Goal: Information Seeking & Learning: Learn about a topic

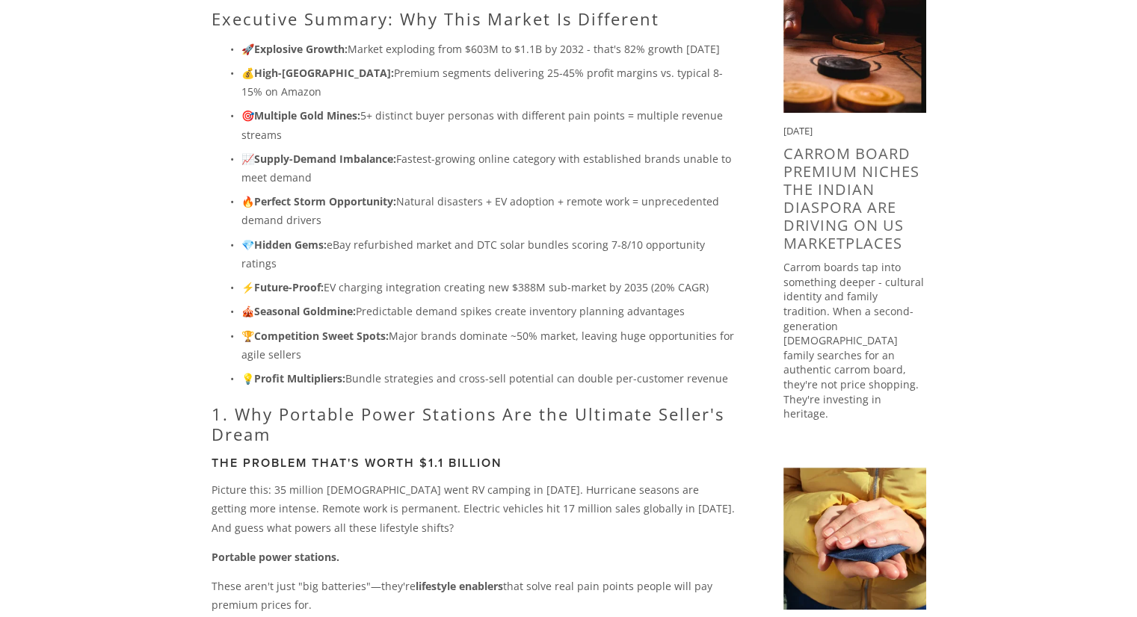
scroll to position [366, 0]
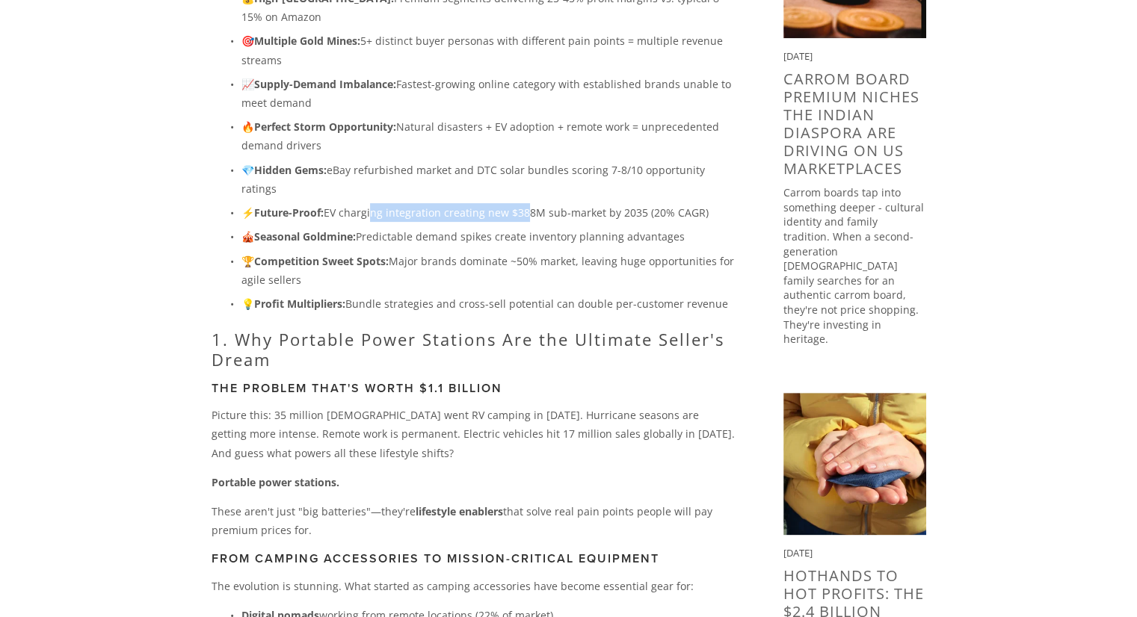
drag, startPoint x: 371, startPoint y: 204, endPoint x: 522, endPoint y: 199, distance: 151.1
click at [522, 199] on ul "🚀 Explosive Growth: Market exploding from $603M to $1.1B by 2032 - that's 82% g…" at bounding box center [474, 139] width 524 height 348
click at [573, 204] on p "⚡ Future-Proof: EV charging integration creating new $388M sub-market by 2035 (…" at bounding box center [488, 212] width 494 height 19
drag, startPoint x: 490, startPoint y: 205, endPoint x: 594, endPoint y: 205, distance: 103.9
click at [594, 205] on p "⚡ Future-Proof: EV charging integration creating new $388M sub-market by 2035 (…" at bounding box center [488, 212] width 494 height 19
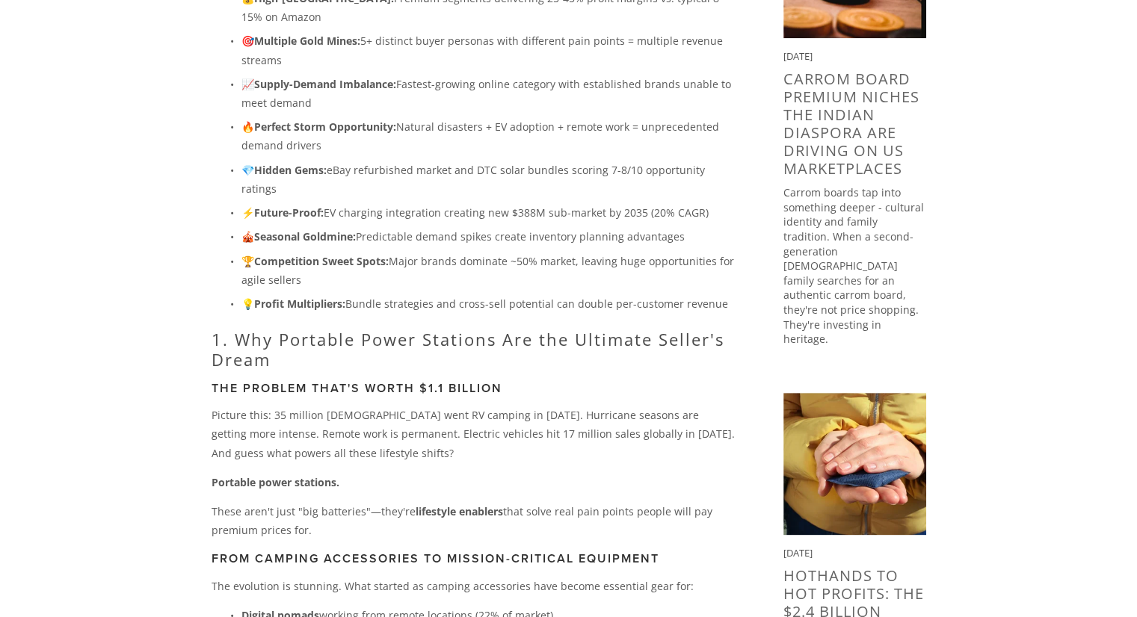
click at [622, 211] on p "⚡ Future-Proof: EV charging integration creating new $388M sub-market by 2035 (…" at bounding box center [488, 212] width 494 height 19
drag, startPoint x: 1095, startPoint y: 285, endPoint x: 1075, endPoint y: 297, distance: 23.5
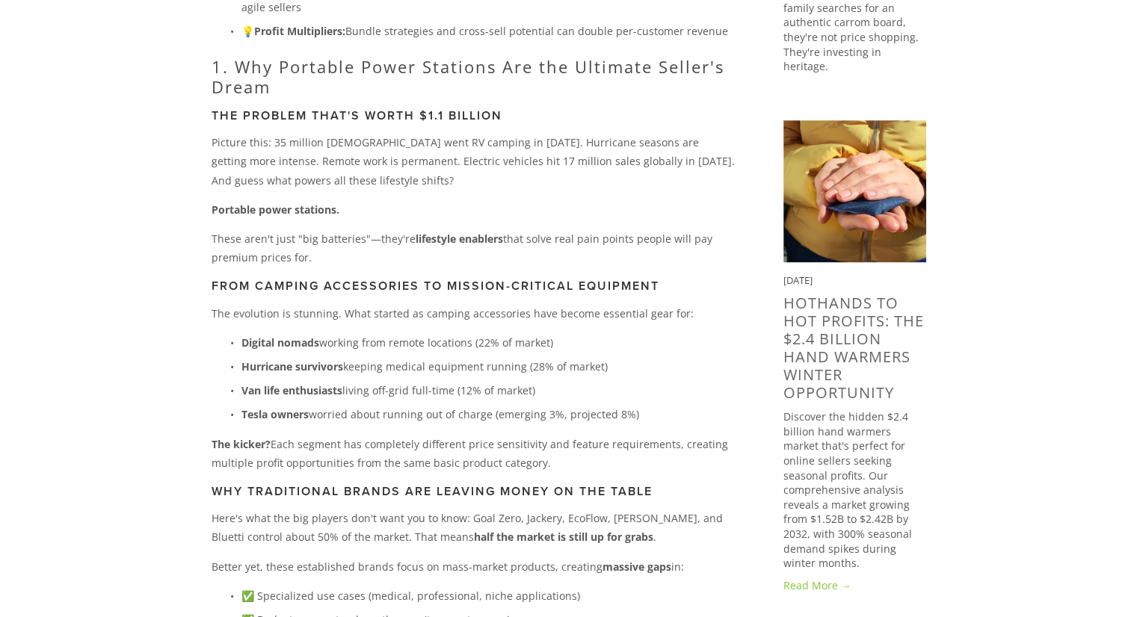
scroll to position [664, 0]
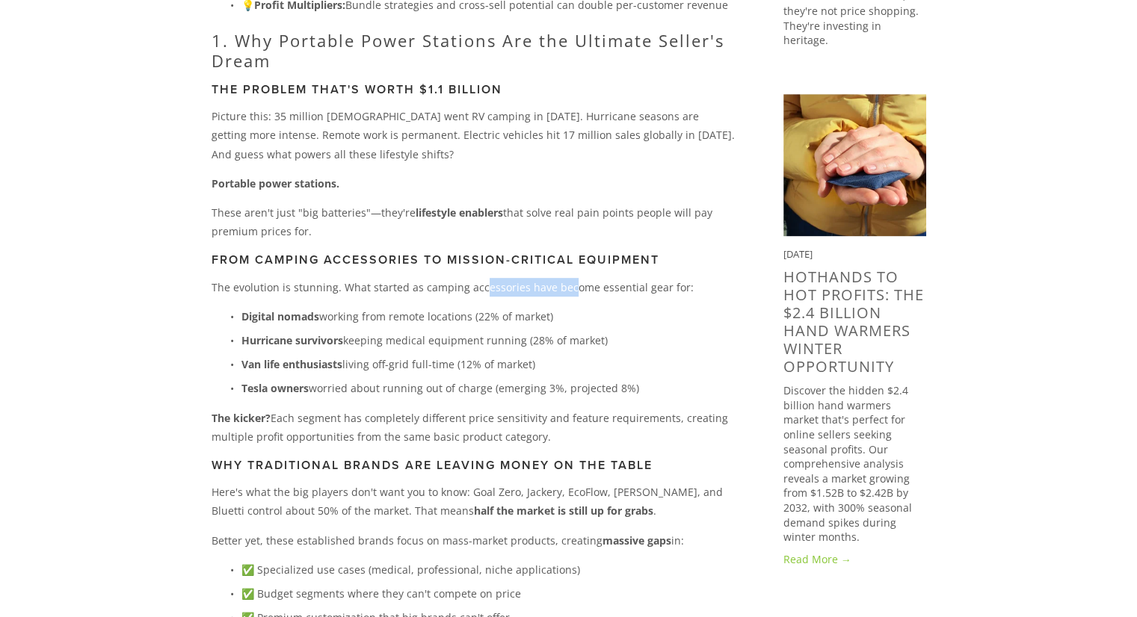
drag, startPoint x: 479, startPoint y: 291, endPoint x: 563, endPoint y: 294, distance: 83.8
click at [563, 294] on p "The evolution is stunning. What started as camping accessories have become esse…" at bounding box center [474, 287] width 524 height 19
click at [482, 327] on ul "Digital nomads working from remote locations (22% of market) Hurricane survivor…" at bounding box center [474, 352] width 524 height 91
drag, startPoint x: 457, startPoint y: 320, endPoint x: 547, endPoint y: 316, distance: 89.8
click at [547, 316] on p "Digital nomads working from remote locations (22% of market)" at bounding box center [488, 316] width 494 height 19
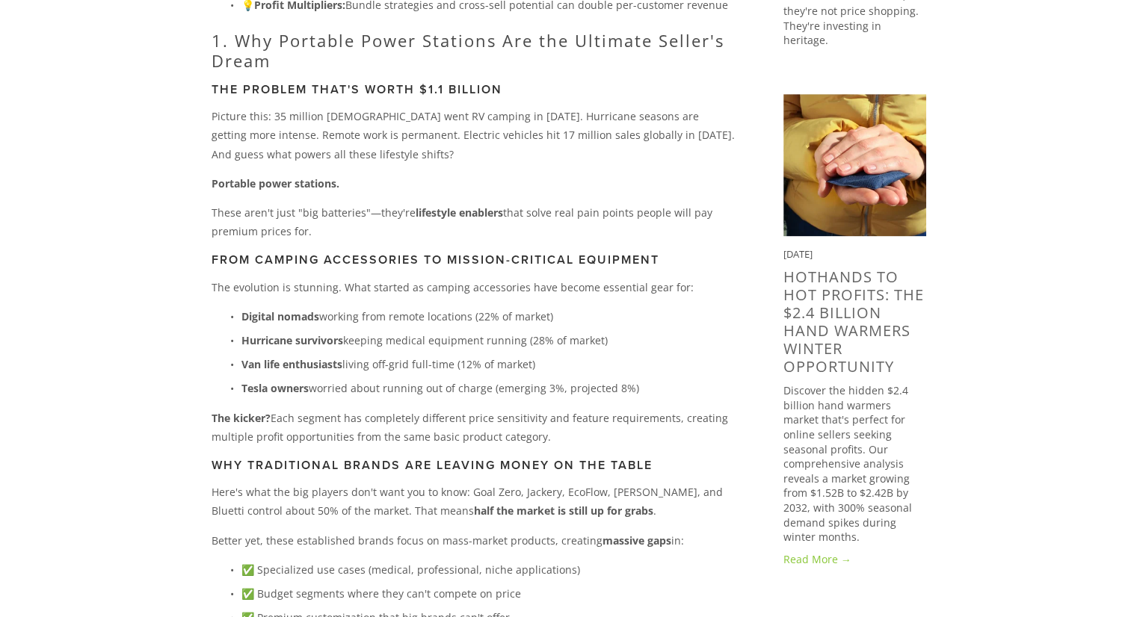
click at [552, 315] on p "Digital nomads working from remote locations (22% of market)" at bounding box center [488, 316] width 494 height 19
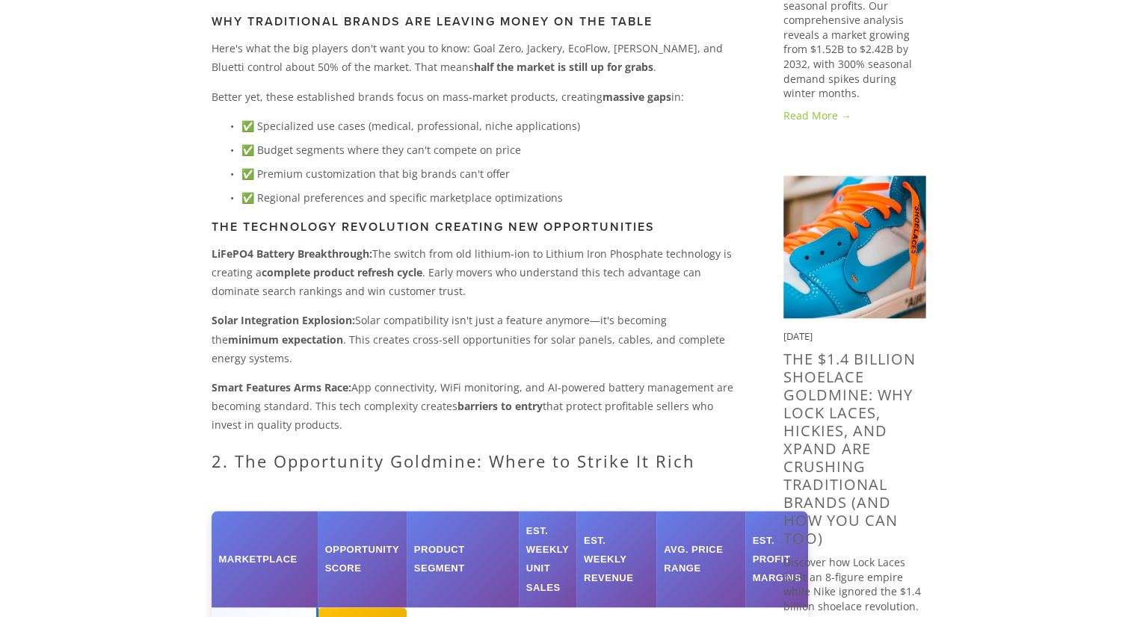
scroll to position [1113, 0]
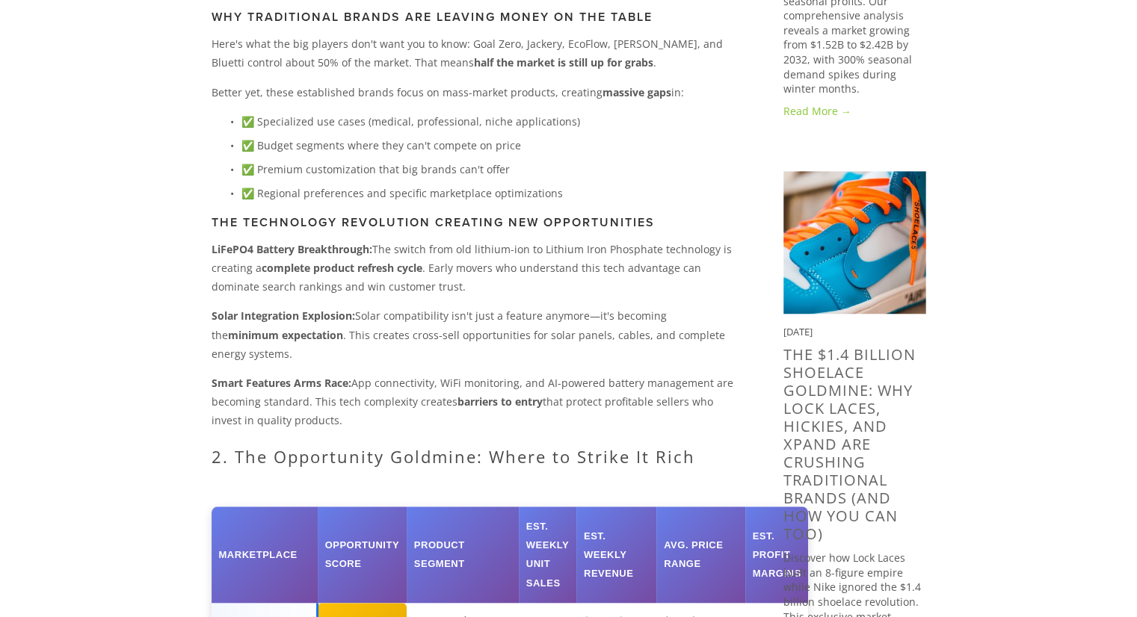
drag, startPoint x: 0, startPoint y: 105, endPoint x: 6, endPoint y: 135, distance: 30.5
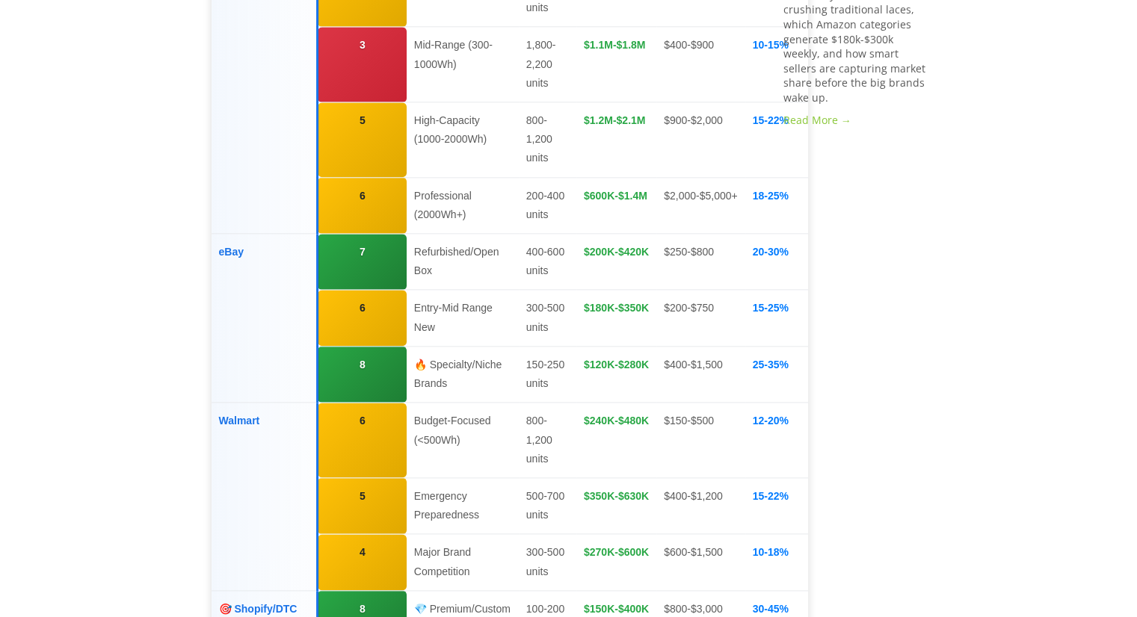
scroll to position [1786, 0]
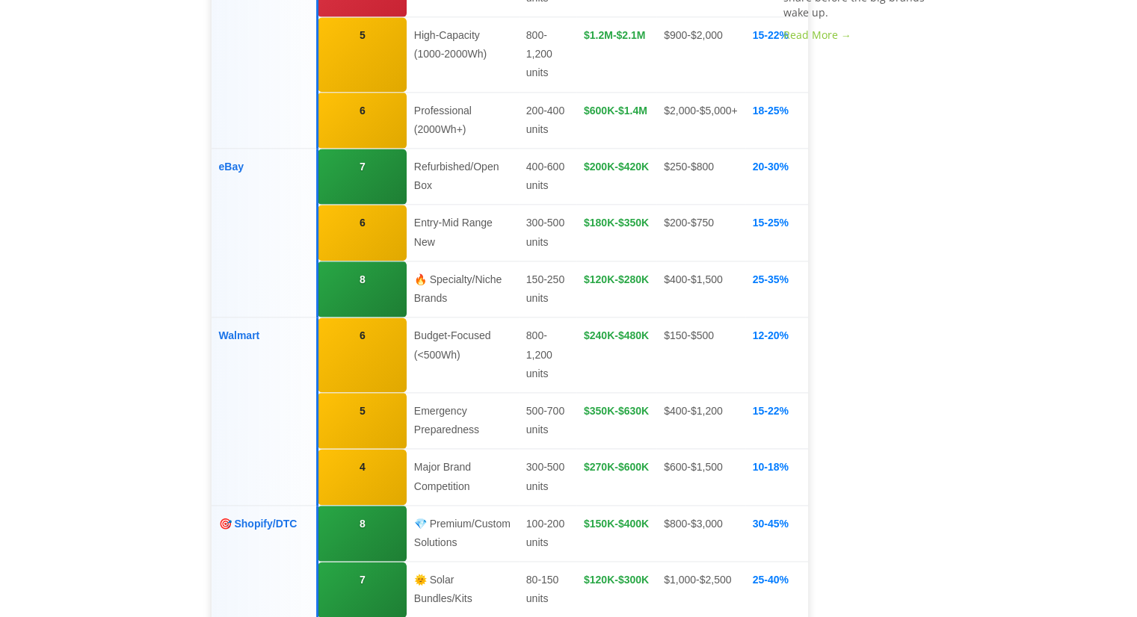
scroll to position [2010, 0]
